Goal: Information Seeking & Learning: Learn about a topic

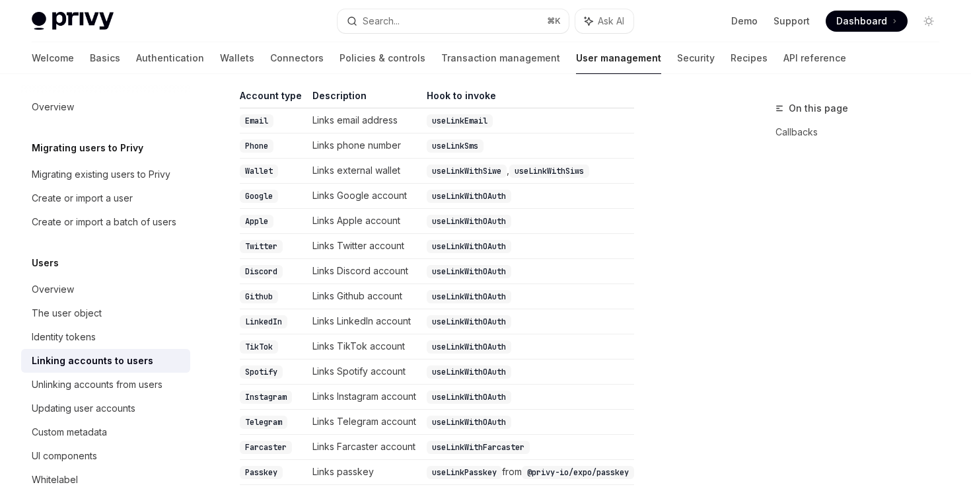
scroll to position [331, 0]
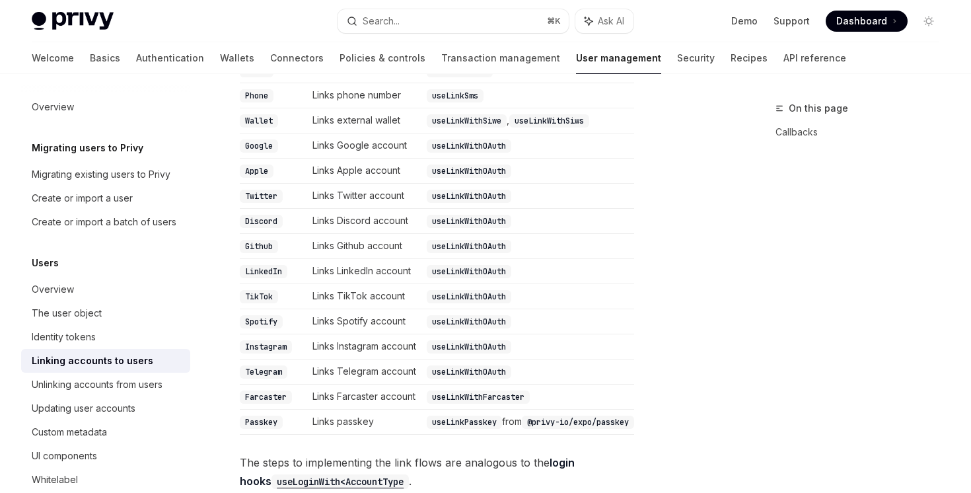
click at [451, 359] on td "useLinkWithOAuth" at bounding box center [527, 371] width 213 height 25
click at [451, 365] on code "useLinkWithOAuth" at bounding box center [469, 371] width 85 height 13
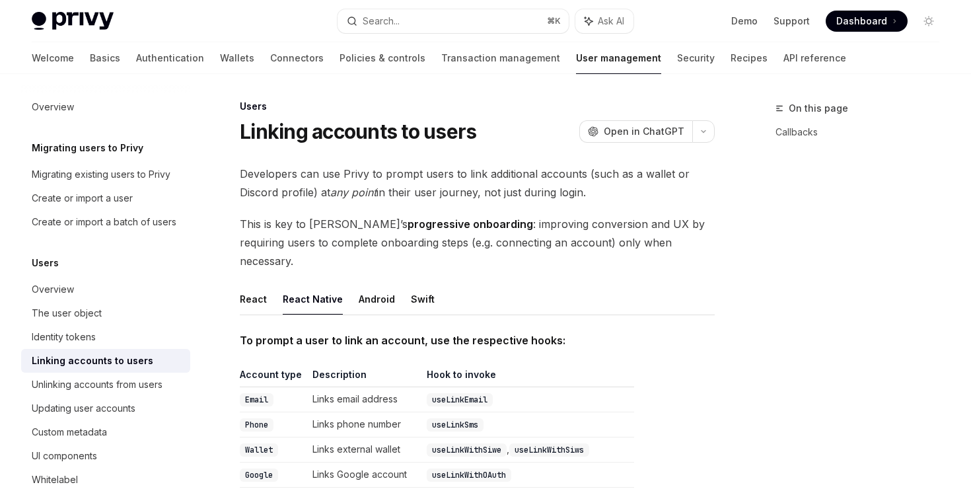
scroll to position [0, 0]
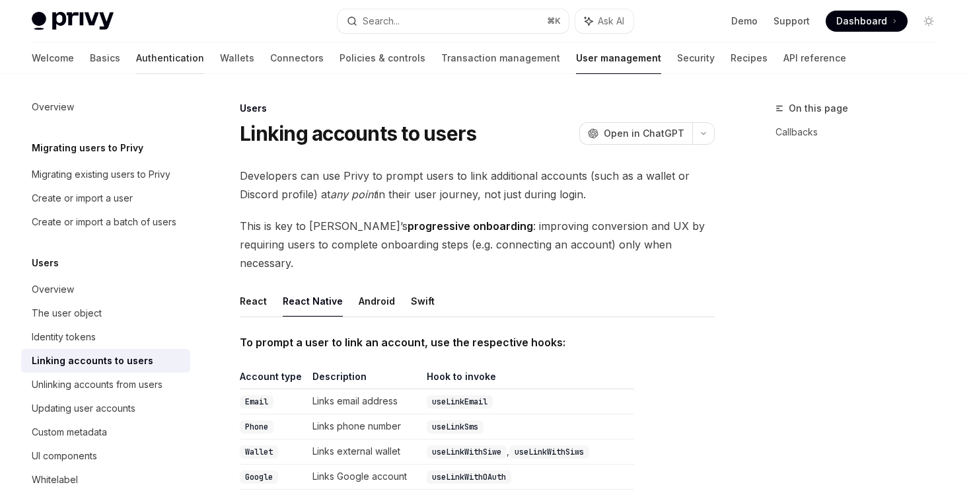
click at [136, 56] on link "Authentication" at bounding box center [170, 58] width 68 height 32
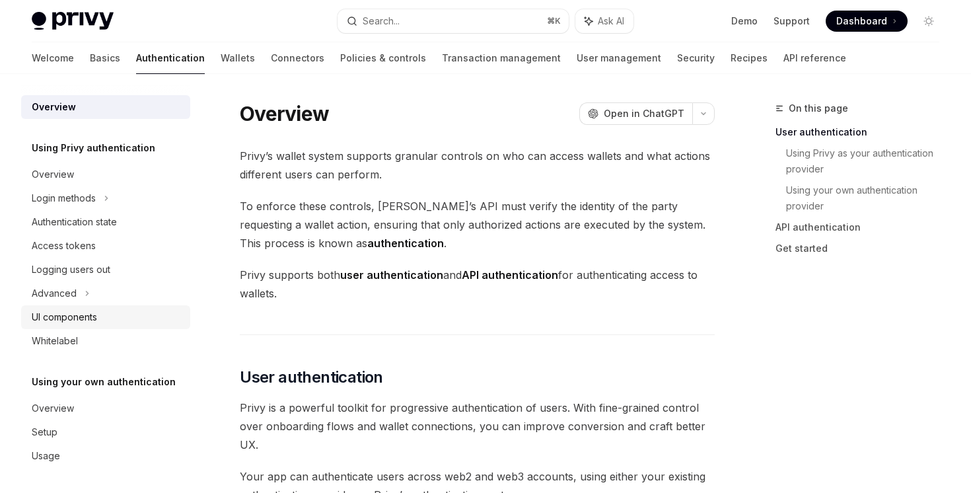
click at [92, 312] on div "UI components" at bounding box center [64, 317] width 65 height 16
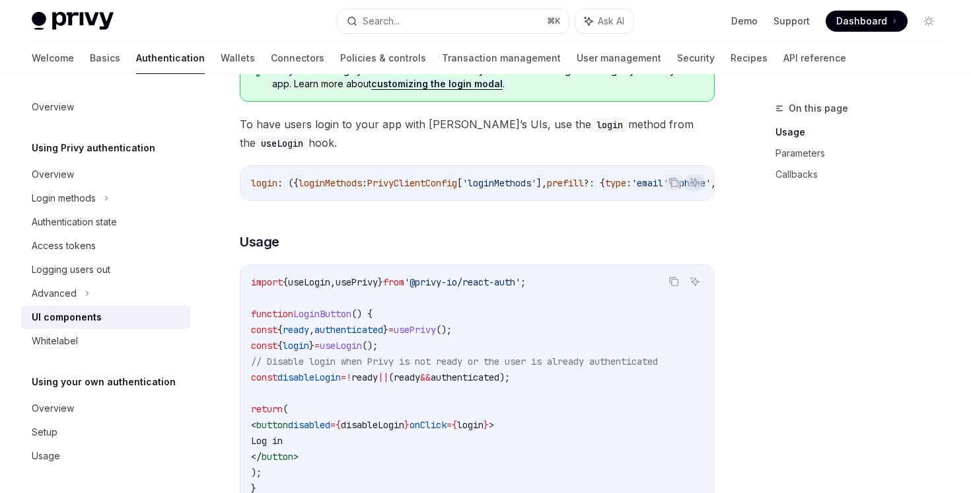
scroll to position [2026, 0]
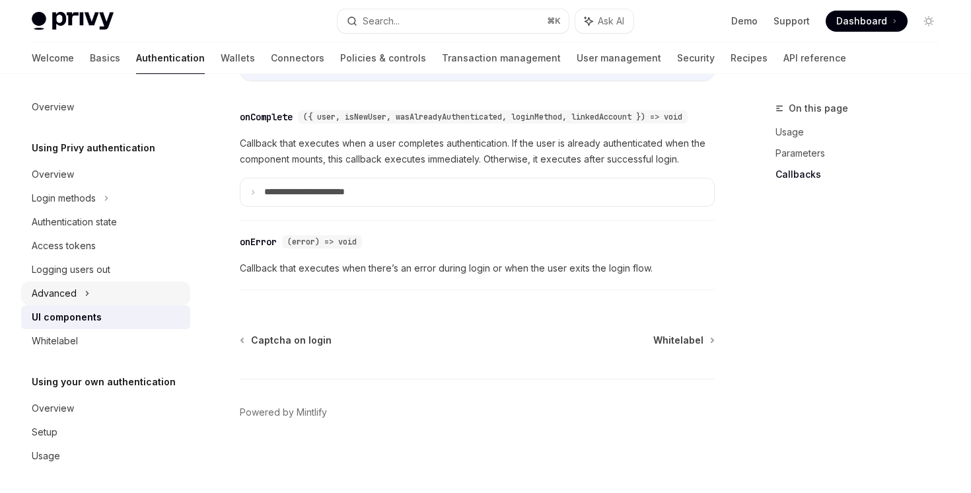
click at [81, 301] on div "Advanced" at bounding box center [105, 293] width 169 height 24
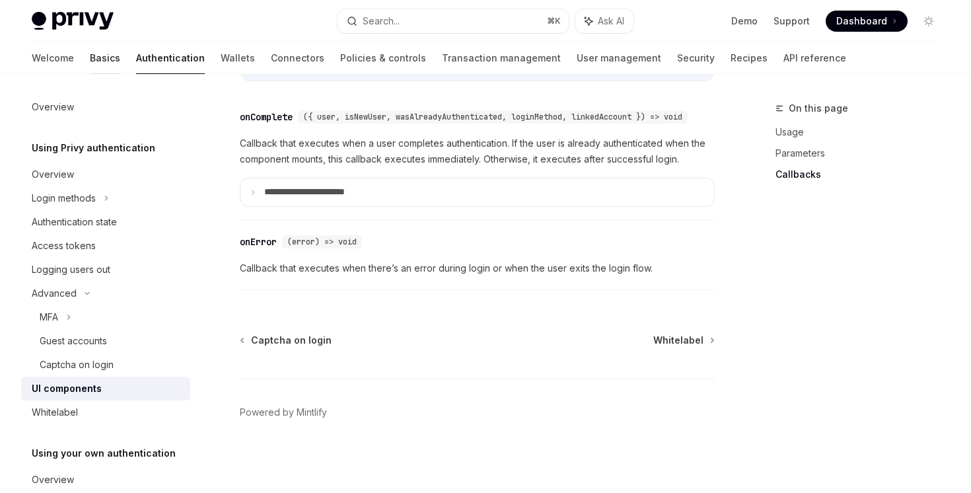
click at [90, 62] on link "Basics" at bounding box center [105, 58] width 30 height 32
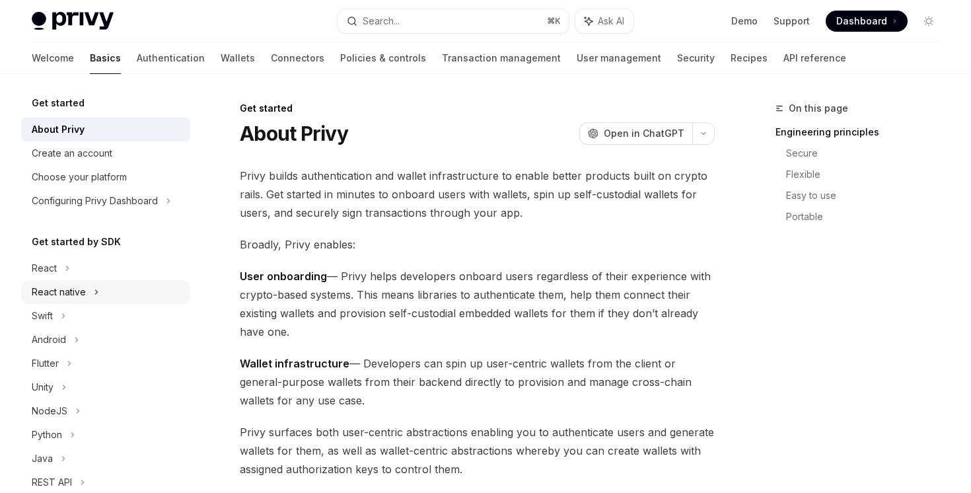
click at [92, 294] on div "React native" at bounding box center [105, 292] width 169 height 24
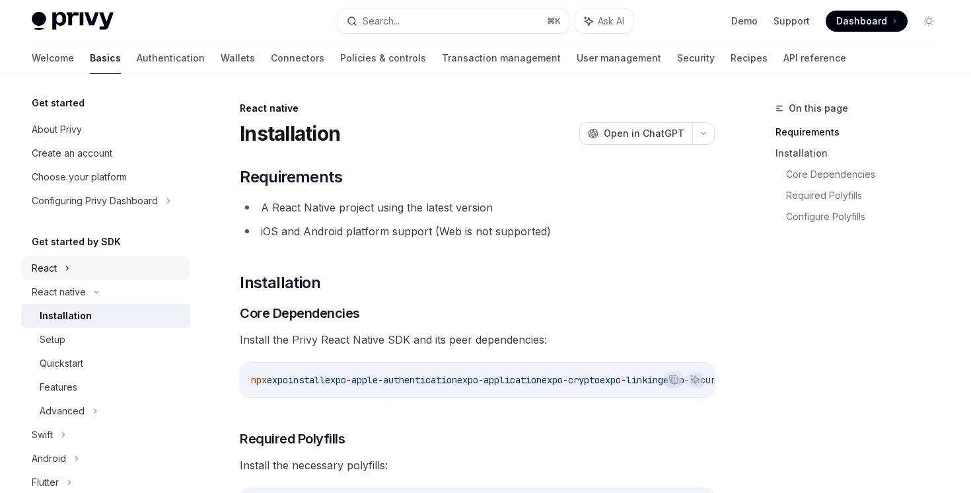
click at [56, 266] on div "React" at bounding box center [44, 268] width 25 height 16
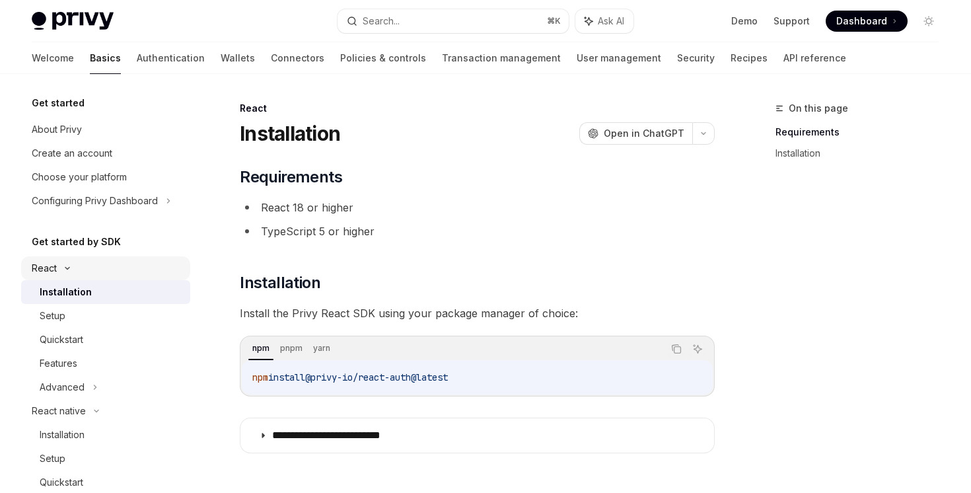
scroll to position [448, 0]
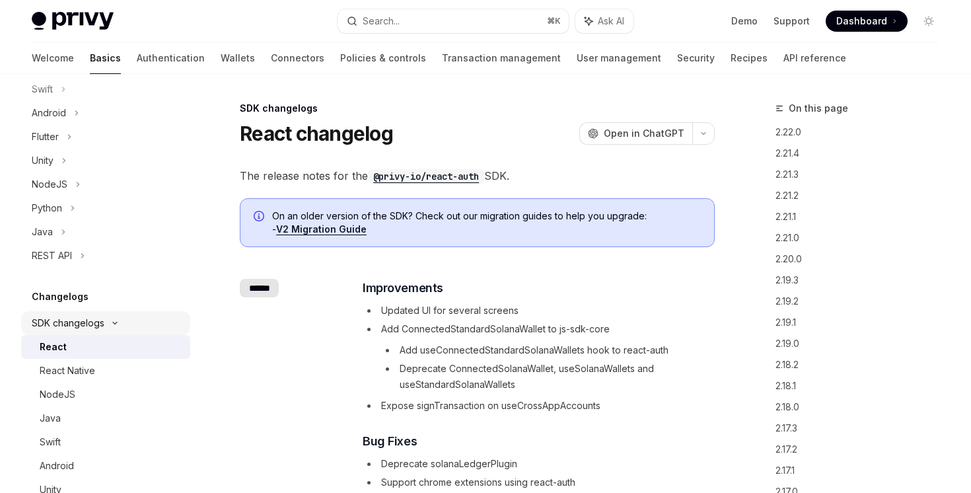
scroll to position [466, 0]
click at [118, 359] on link "React Native" at bounding box center [105, 369] width 169 height 24
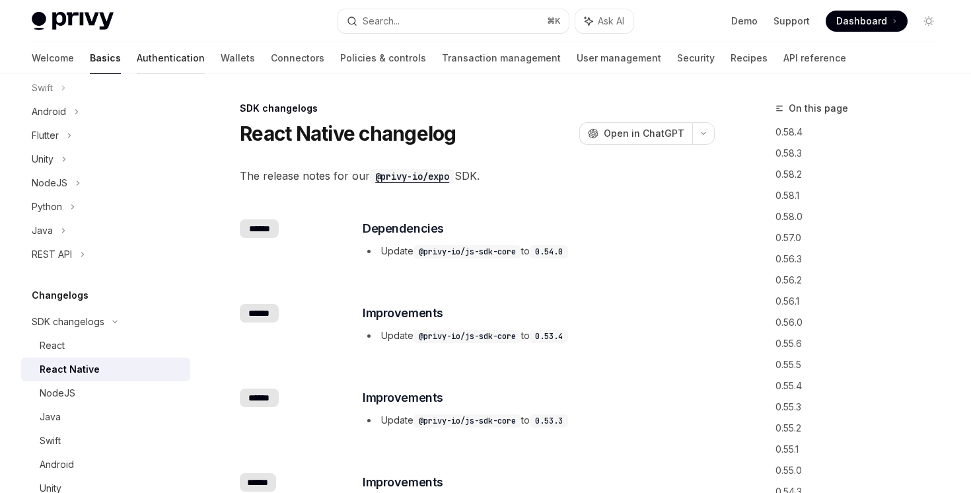
click at [137, 55] on link "Authentication" at bounding box center [171, 58] width 68 height 32
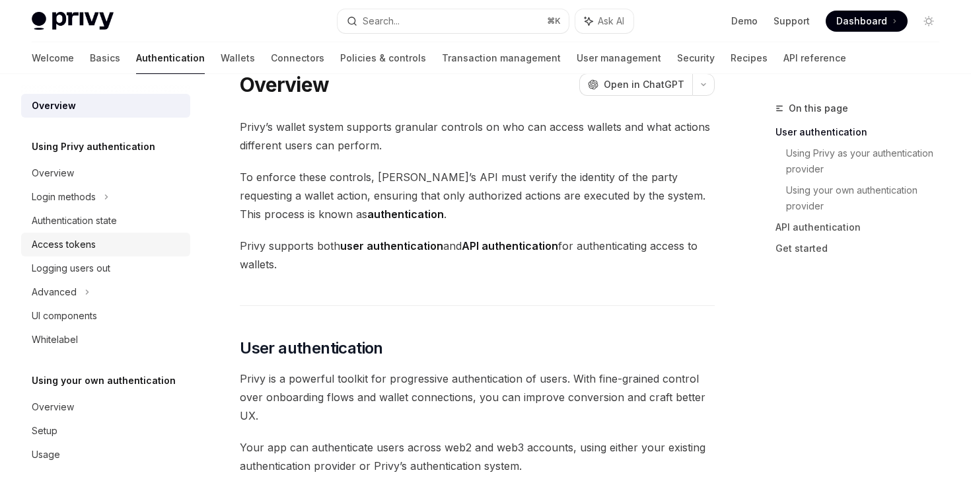
scroll to position [75, 0]
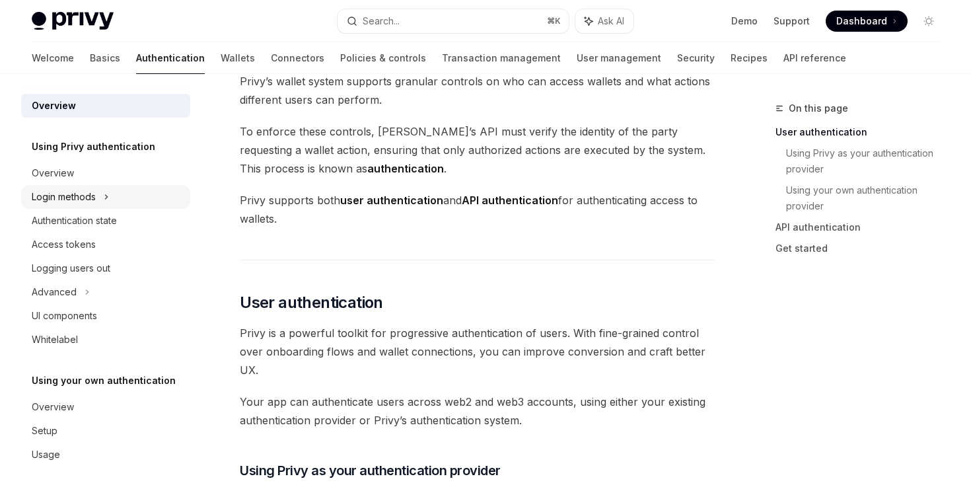
click at [112, 188] on div "Login methods" at bounding box center [105, 197] width 169 height 24
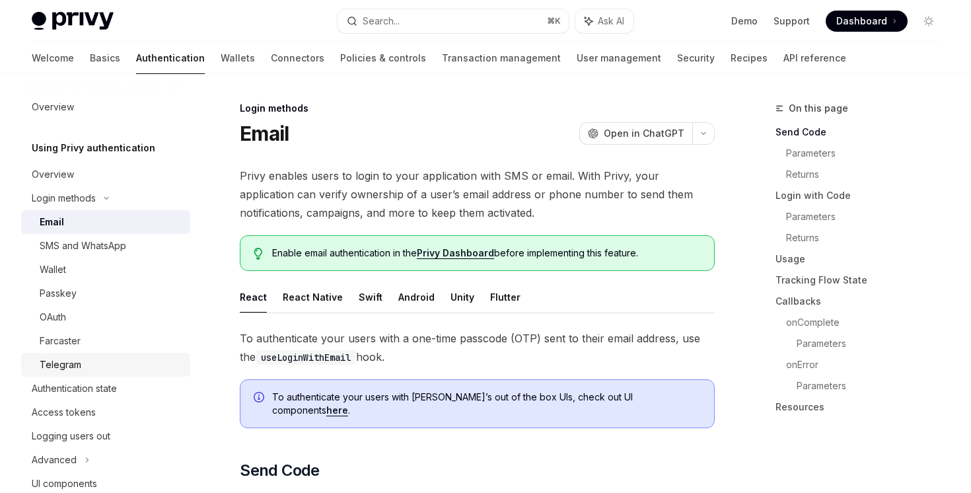
click at [128, 363] on div "Telegram" at bounding box center [111, 365] width 143 height 16
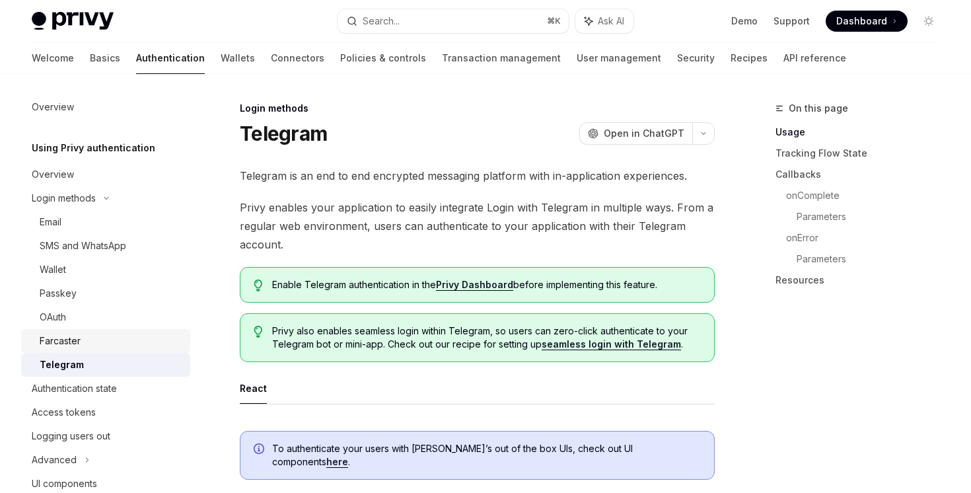
click at [102, 336] on div "Farcaster" at bounding box center [111, 341] width 143 height 16
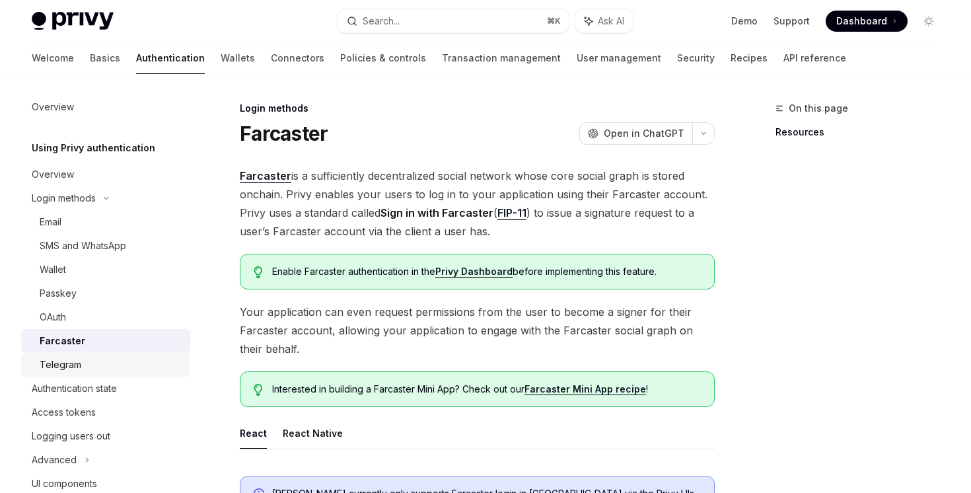
click at [100, 375] on link "Telegram" at bounding box center [105, 365] width 169 height 24
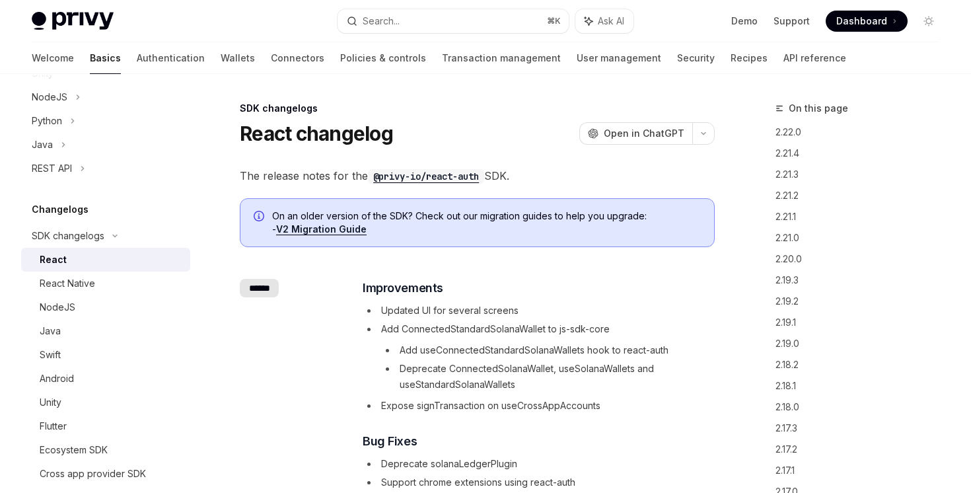
scroll to position [9, 0]
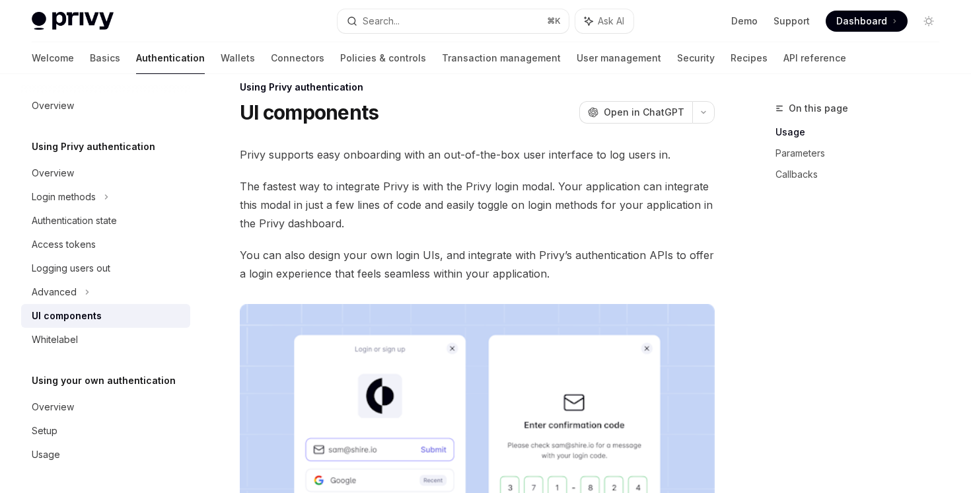
scroll to position [1, 0]
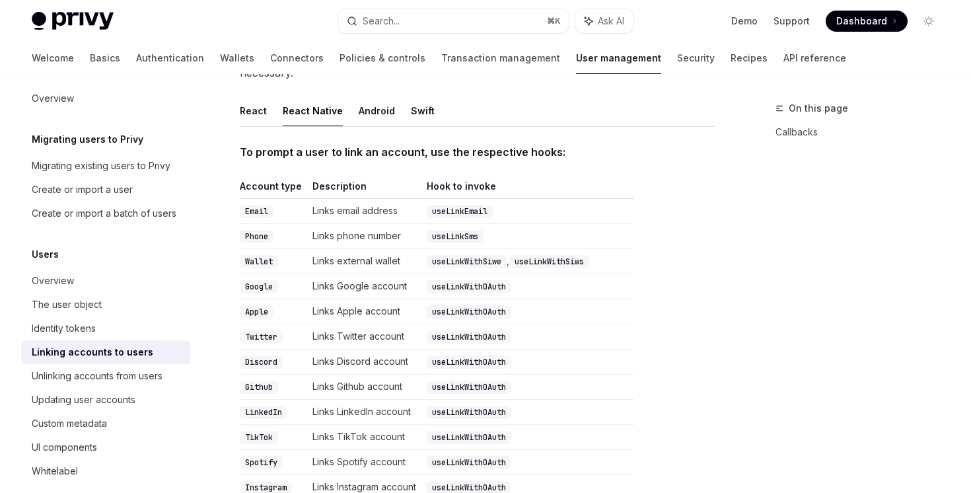
scroll to position [188, 0]
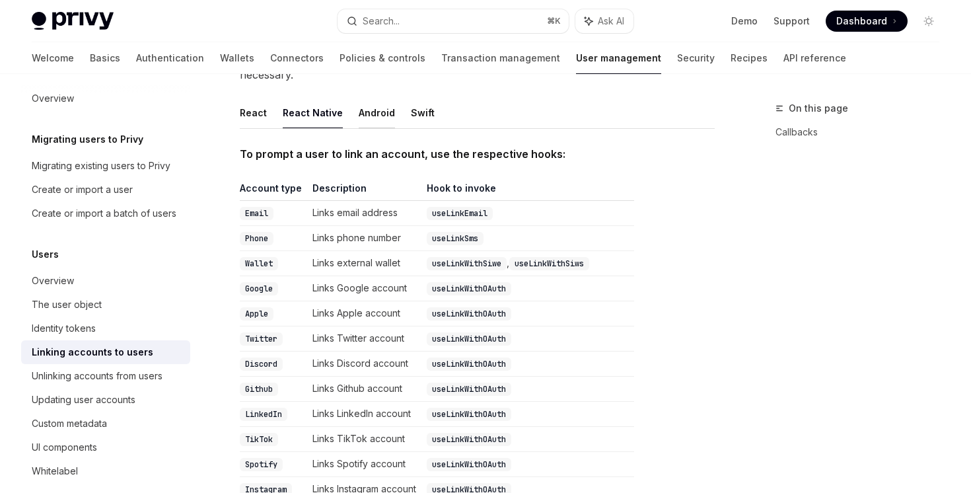
click at [367, 100] on button "Android" at bounding box center [377, 112] width 36 height 31
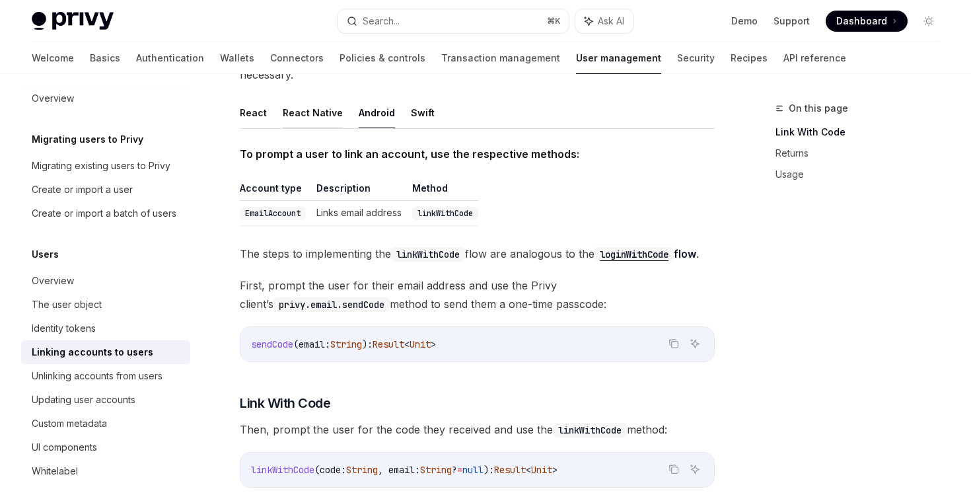
click at [323, 98] on button "React Native" at bounding box center [313, 112] width 60 height 31
type textarea "*"
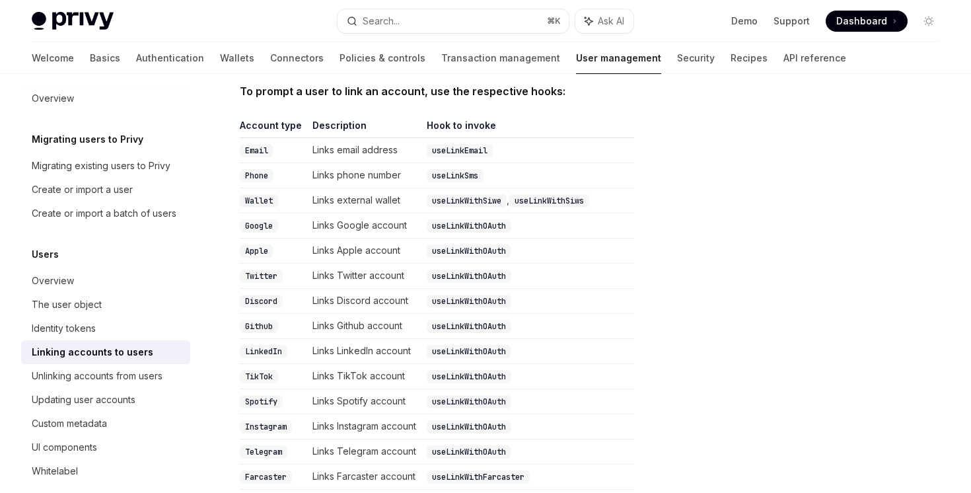
scroll to position [295, 0]
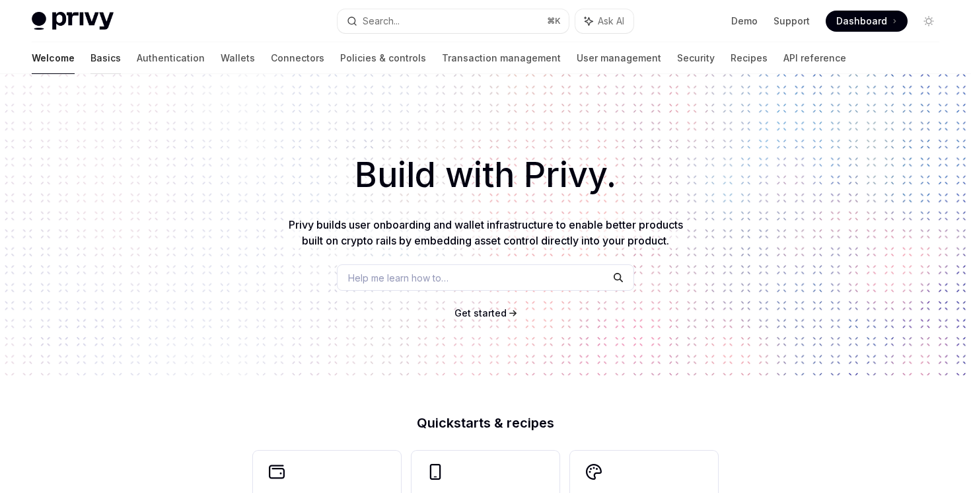
click at [90, 57] on link "Basics" at bounding box center [105, 58] width 30 height 32
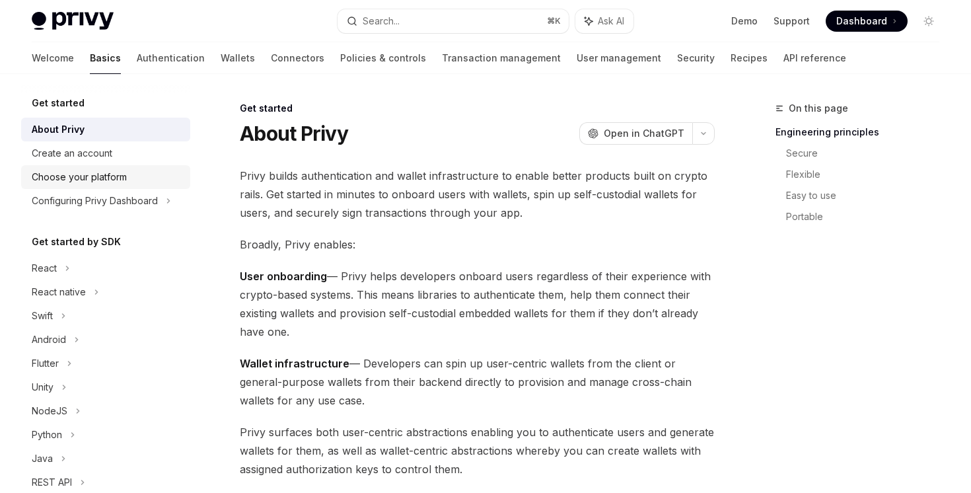
click at [118, 176] on div "Choose your platform" at bounding box center [79, 177] width 95 height 16
type textarea "*"
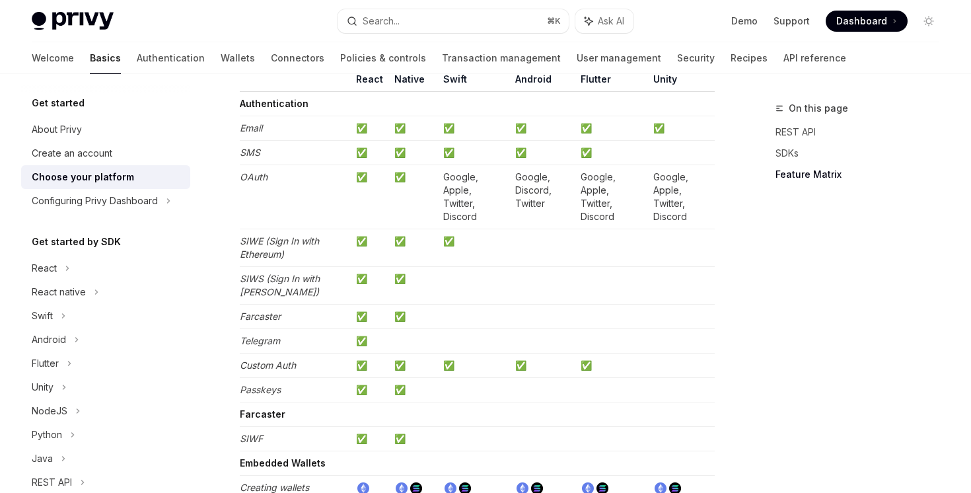
scroll to position [1355, 0]
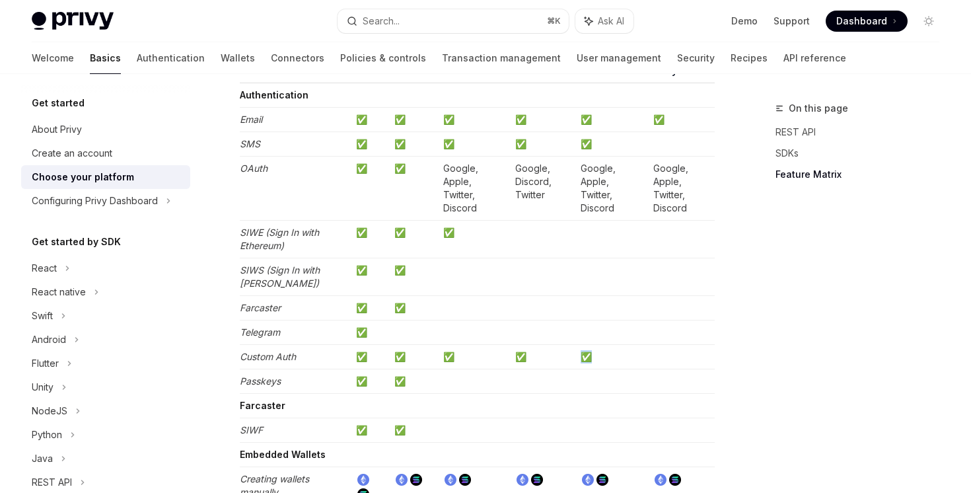
drag, startPoint x: 601, startPoint y: 354, endPoint x: 576, endPoint y: 355, distance: 25.1
click at [576, 355] on td "✅" at bounding box center [611, 356] width 72 height 24
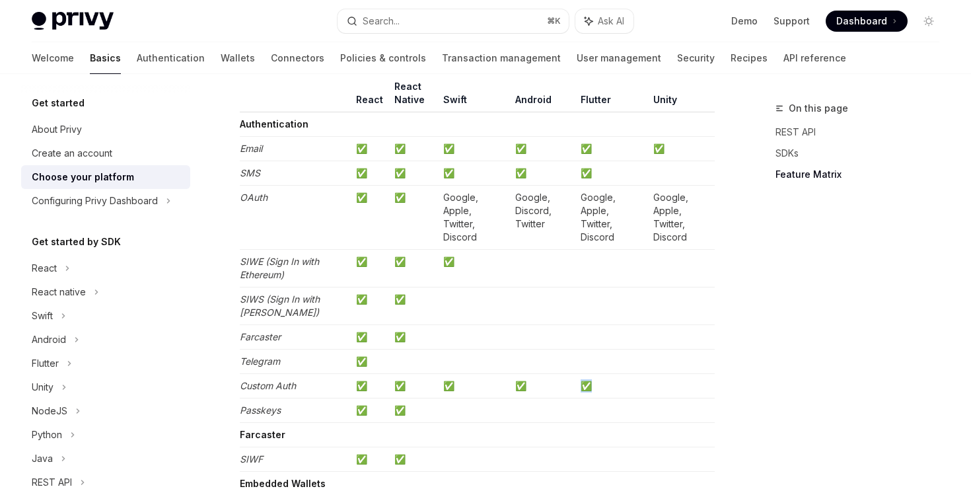
scroll to position [1327, 0]
click at [576, 355] on td at bounding box center [611, 359] width 72 height 24
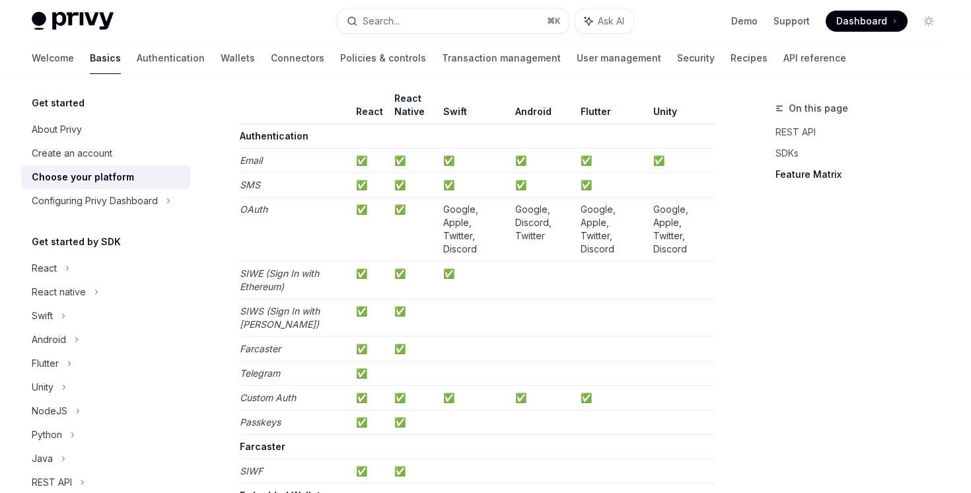
scroll to position [1375, 0]
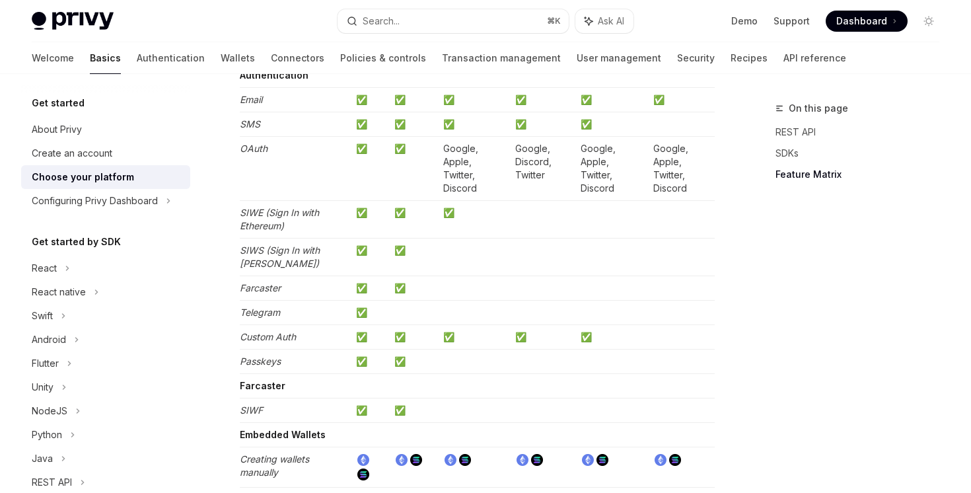
drag, startPoint x: 401, startPoint y: 315, endPoint x: 379, endPoint y: 310, distance: 22.4
click at [379, 310] on tr "Telegram ✅" at bounding box center [477, 312] width 475 height 24
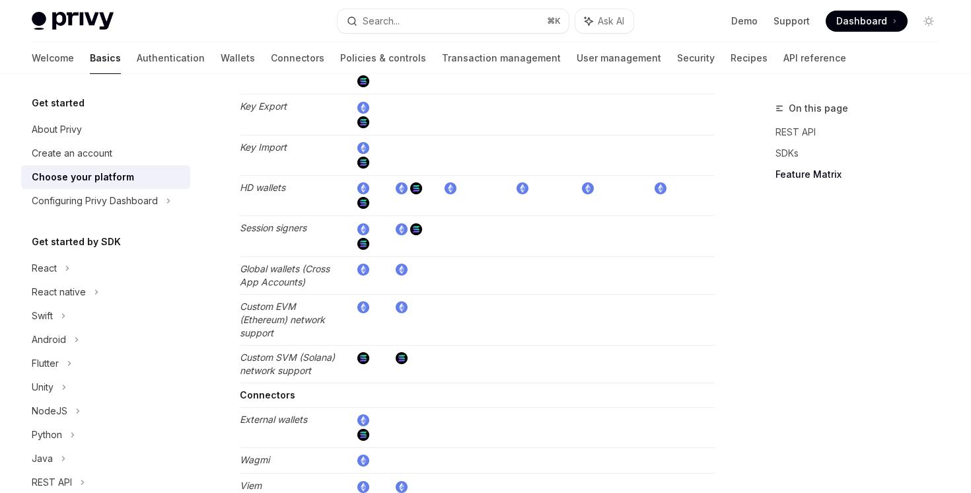
scroll to position [2399, 0]
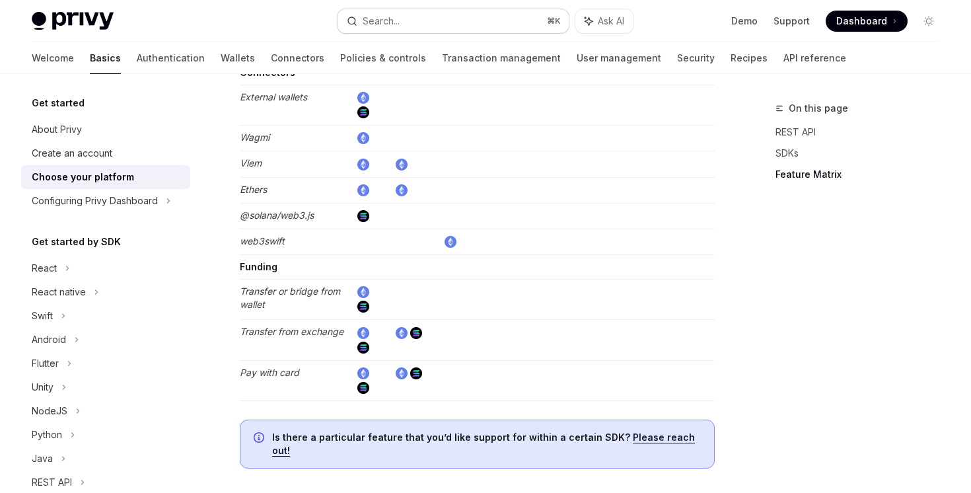
click at [407, 11] on button "Search... ⌘ K" at bounding box center [453, 21] width 231 height 24
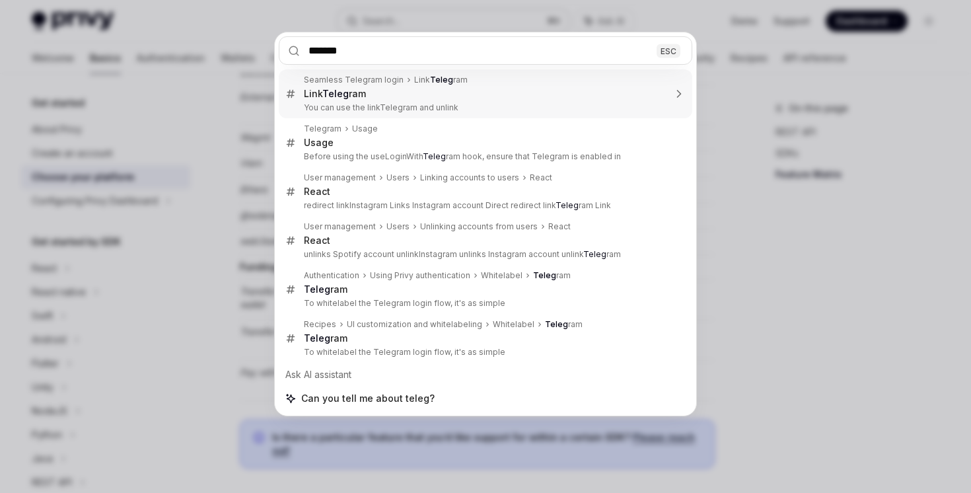
type input "********"
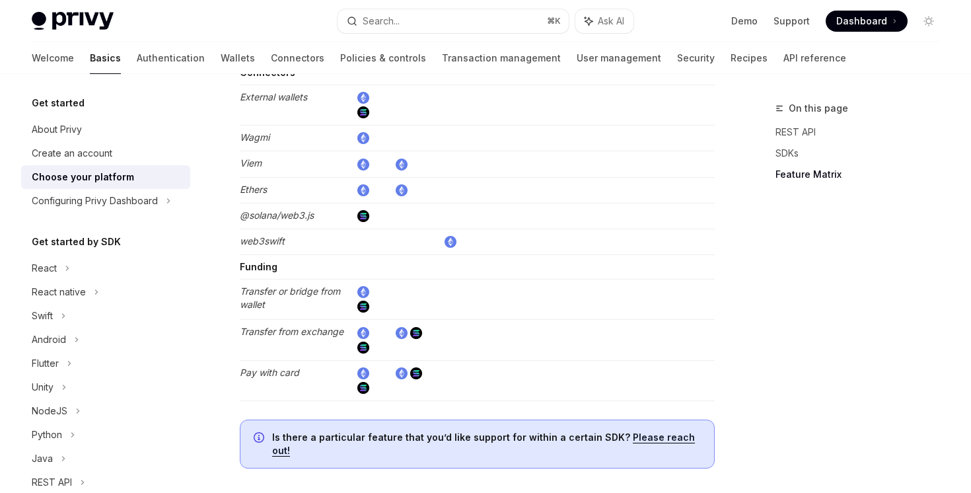
type textarea "*"
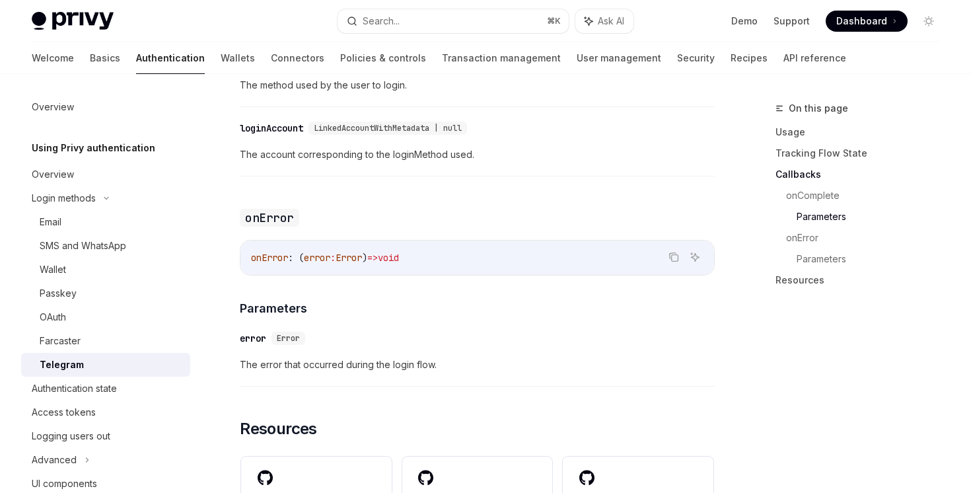
scroll to position [2137, 0]
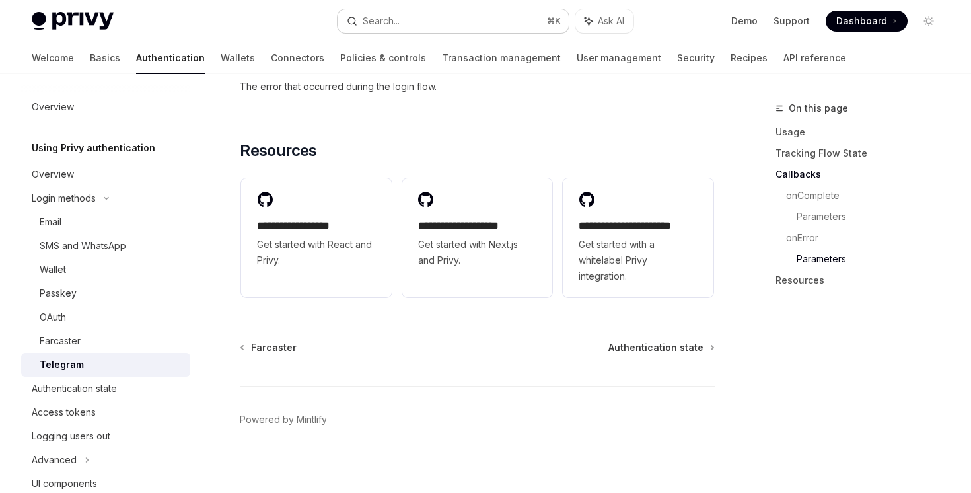
click at [481, 20] on button "Search... ⌘ K" at bounding box center [453, 21] width 231 height 24
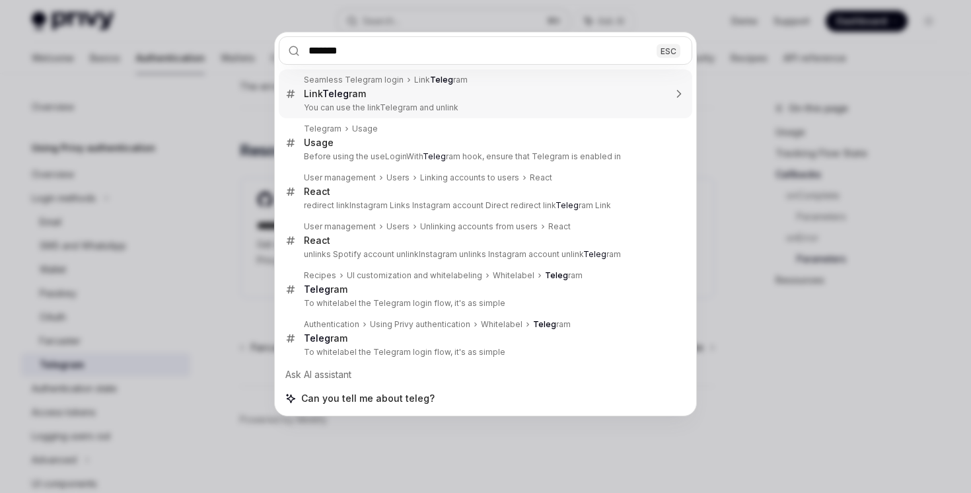
type input "********"
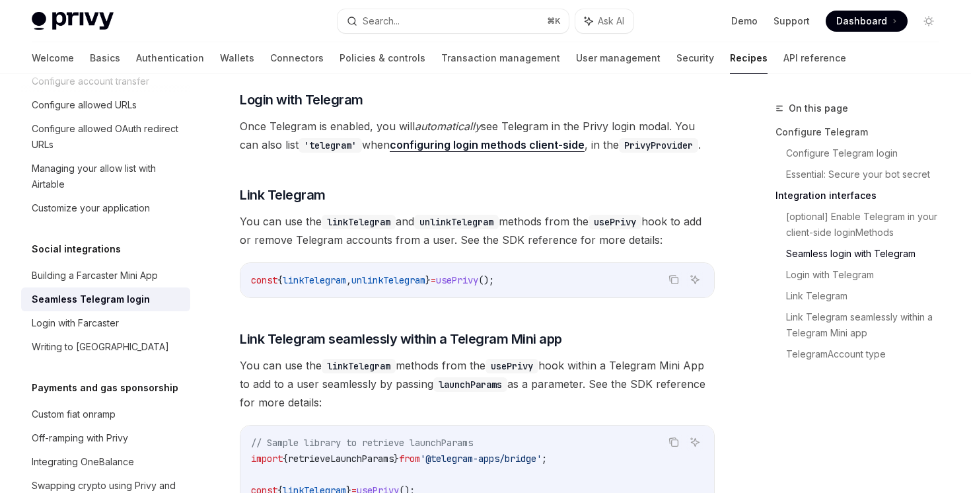
scroll to position [1651, 0]
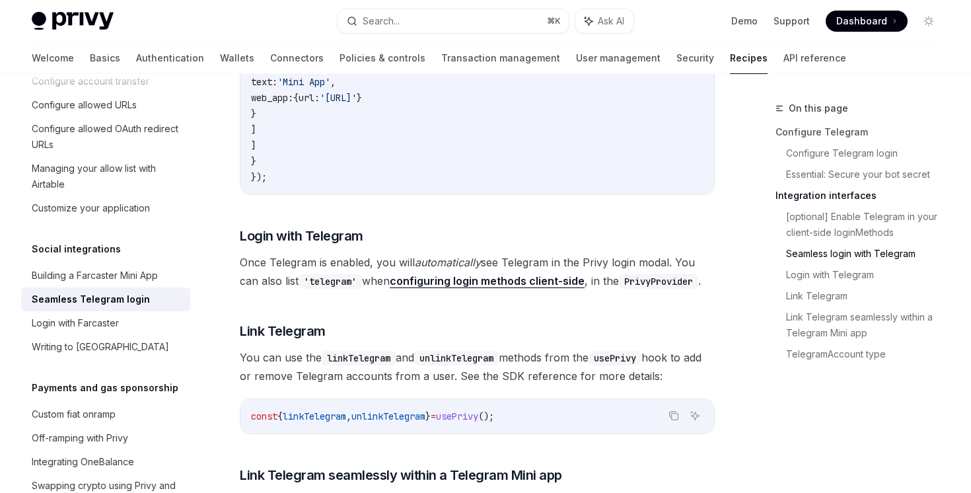
click at [519, 274] on link "configuring login methods client-side" at bounding box center [487, 281] width 195 height 14
type textarea "*"
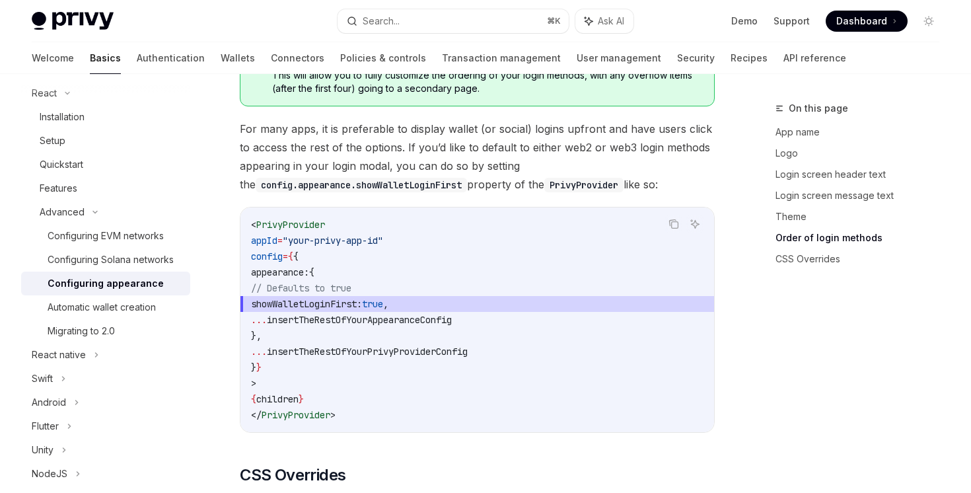
scroll to position [3224, 0]
